Goal: Information Seeking & Learning: Compare options

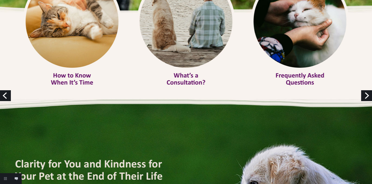
scroll to position [155, 0]
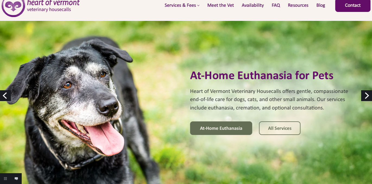
scroll to position [6, 0]
